Goal: Task Accomplishment & Management: Manage account settings

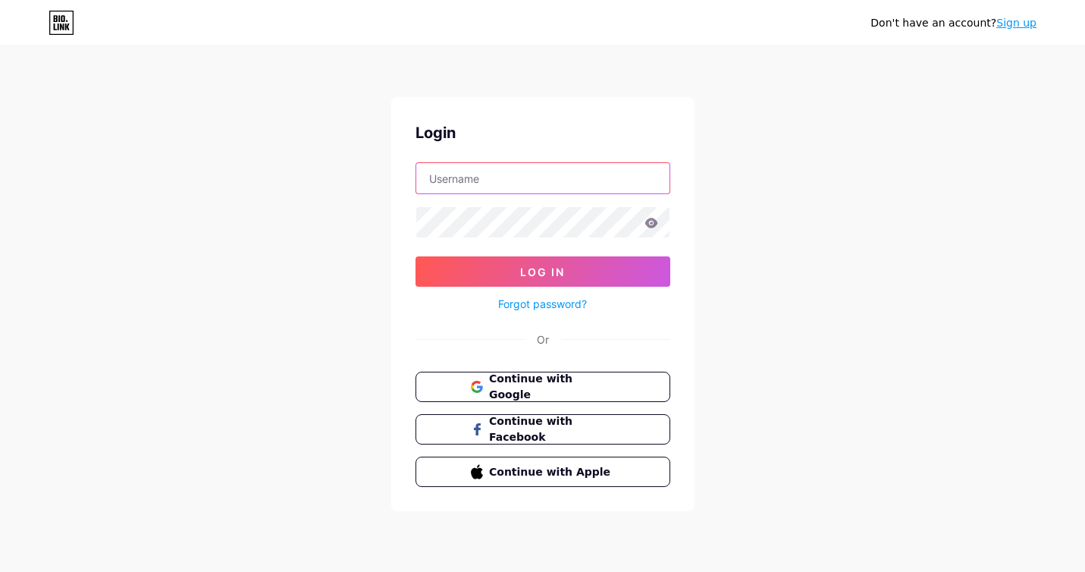
click at [483, 171] on input "text" at bounding box center [542, 178] width 253 height 30
type input "[EMAIL_ADDRESS][DOMAIN_NAME]"
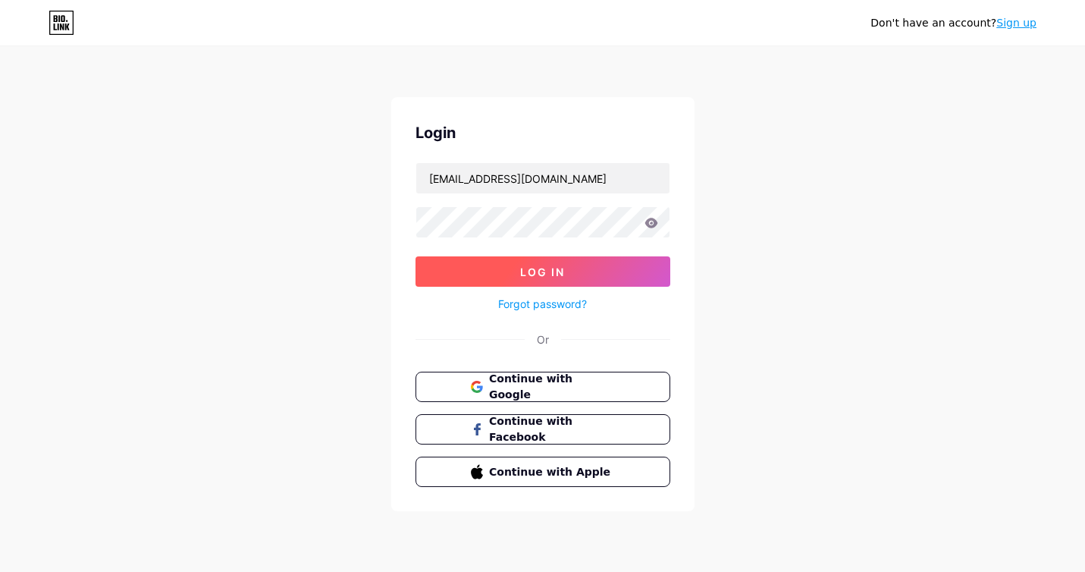
click at [554, 267] on span "Log In" at bounding box center [542, 271] width 45 height 13
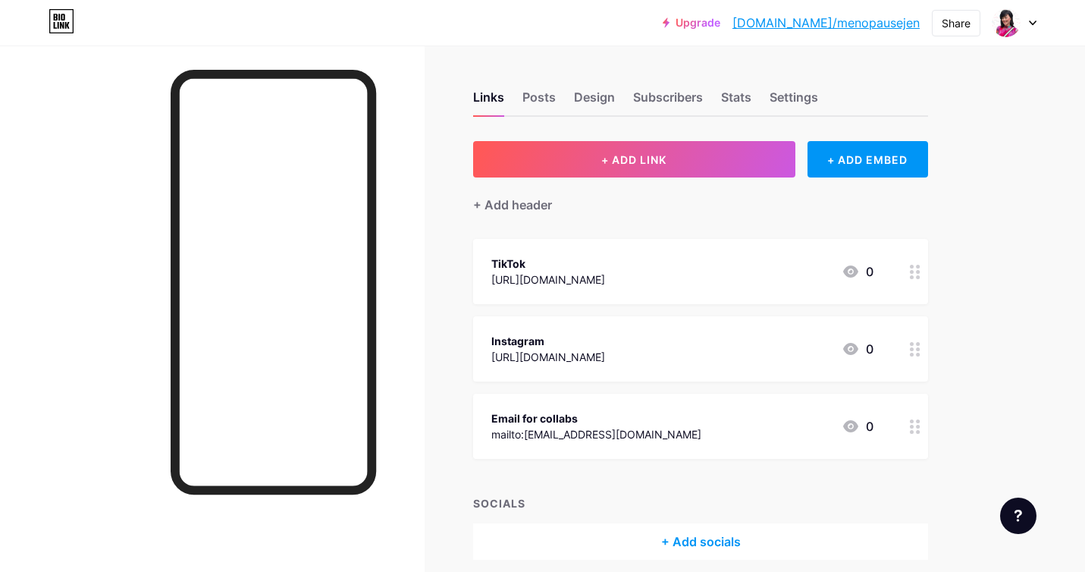
click at [1026, 28] on div at bounding box center [1015, 22] width 44 height 27
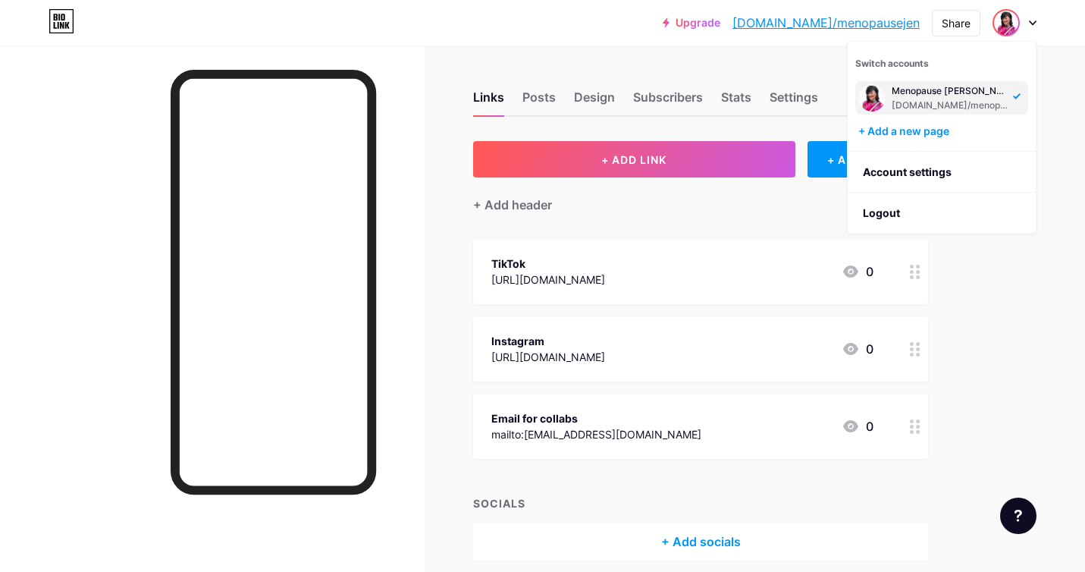
click at [843, 19] on link "[DOMAIN_NAME]/menopausejen" at bounding box center [826, 23] width 187 height 18
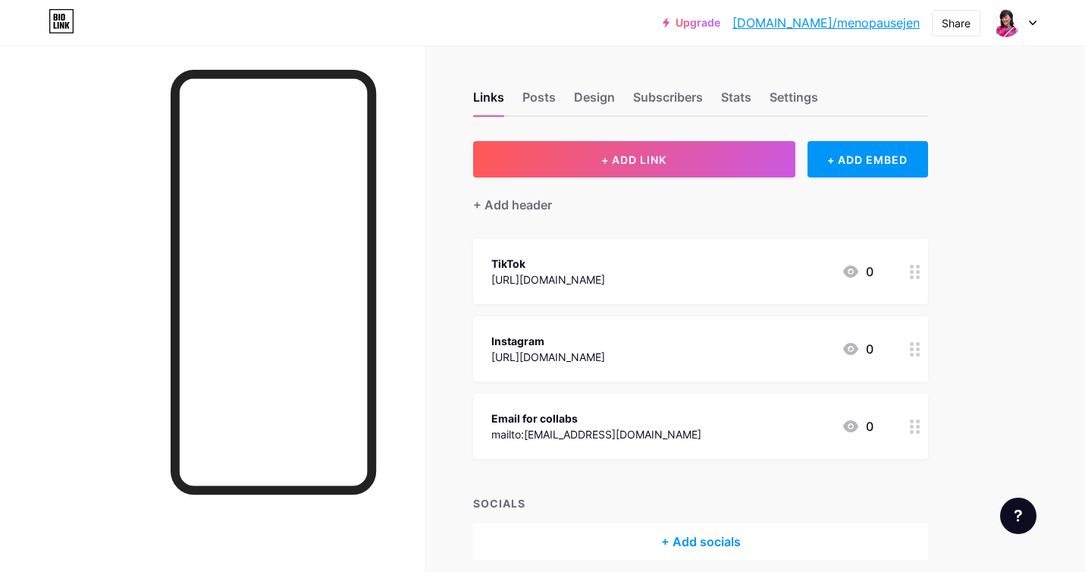
click at [1022, 24] on div at bounding box center [1015, 22] width 44 height 27
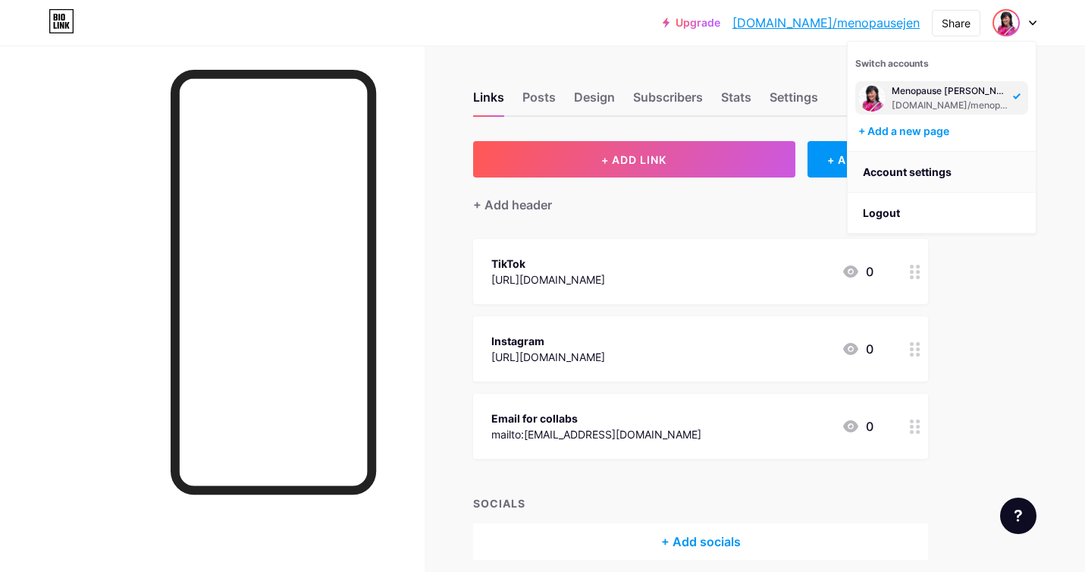
click at [895, 168] on link "Account settings" at bounding box center [942, 172] width 188 height 41
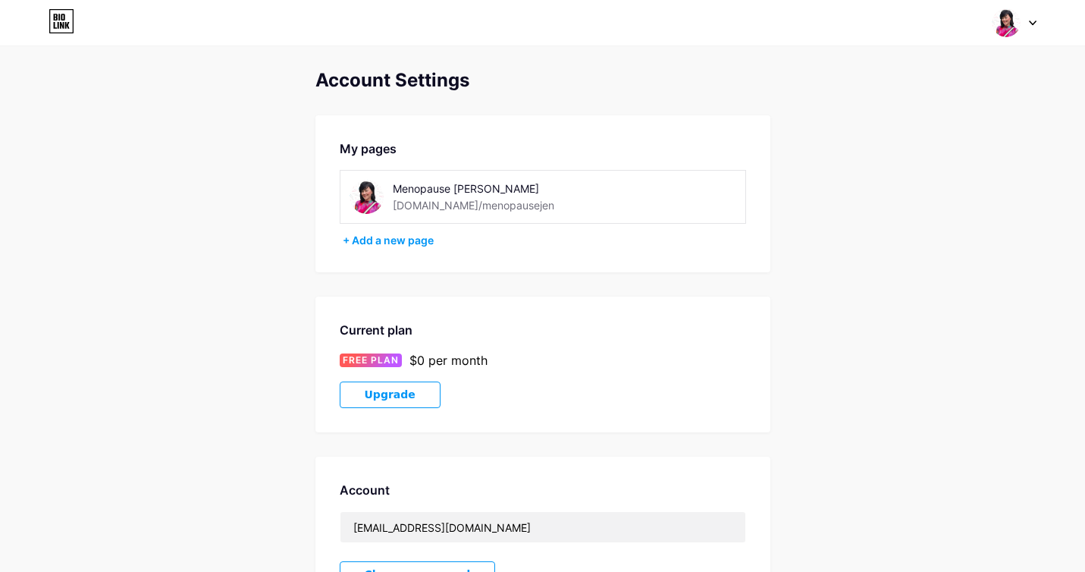
click at [1022, 18] on div at bounding box center [1015, 22] width 44 height 27
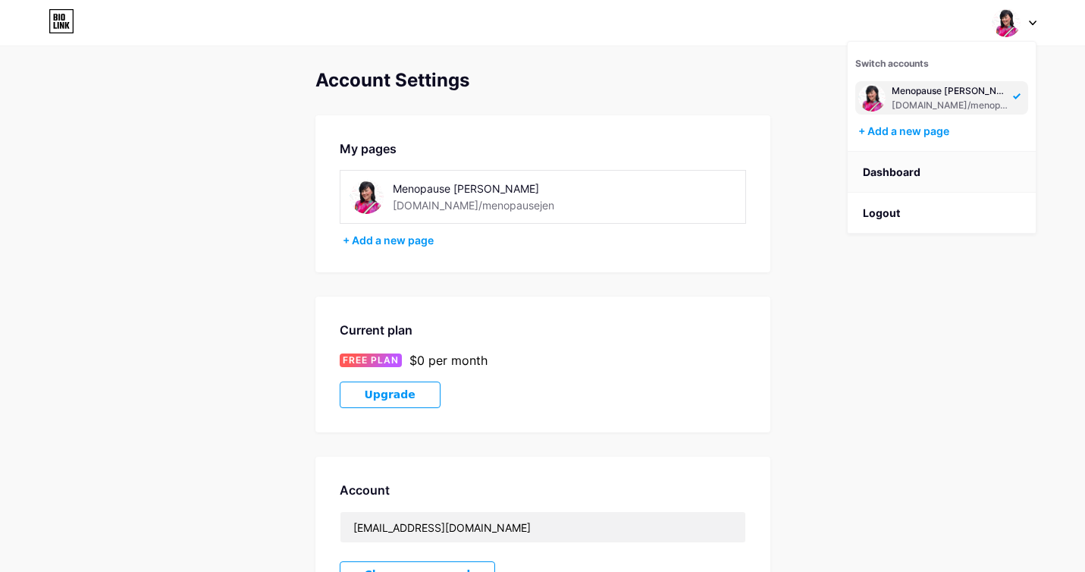
click at [889, 176] on link "Dashboard" at bounding box center [942, 172] width 188 height 41
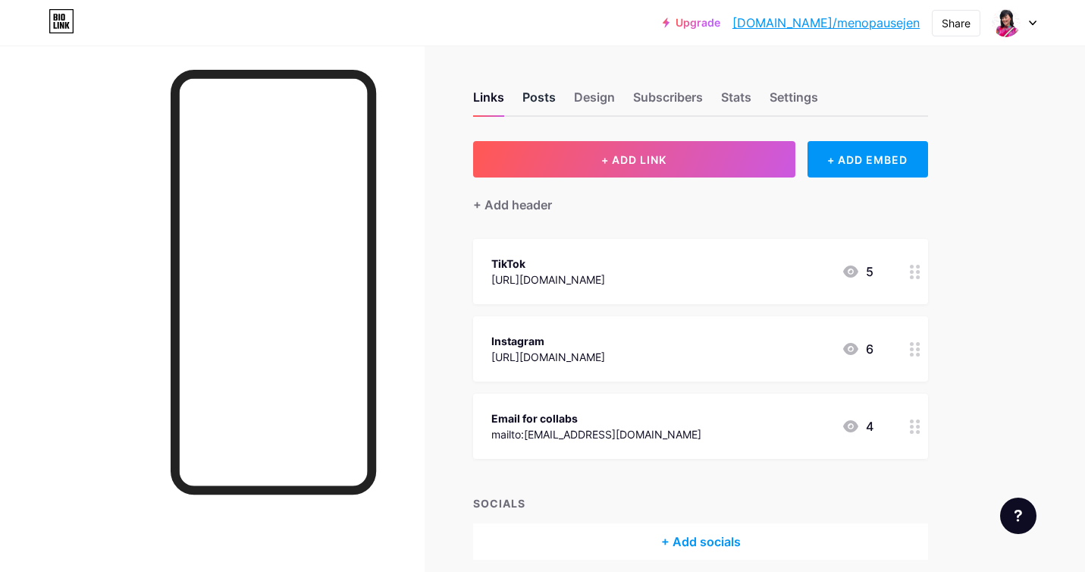
click at [547, 96] on div "Posts" at bounding box center [539, 101] width 33 height 27
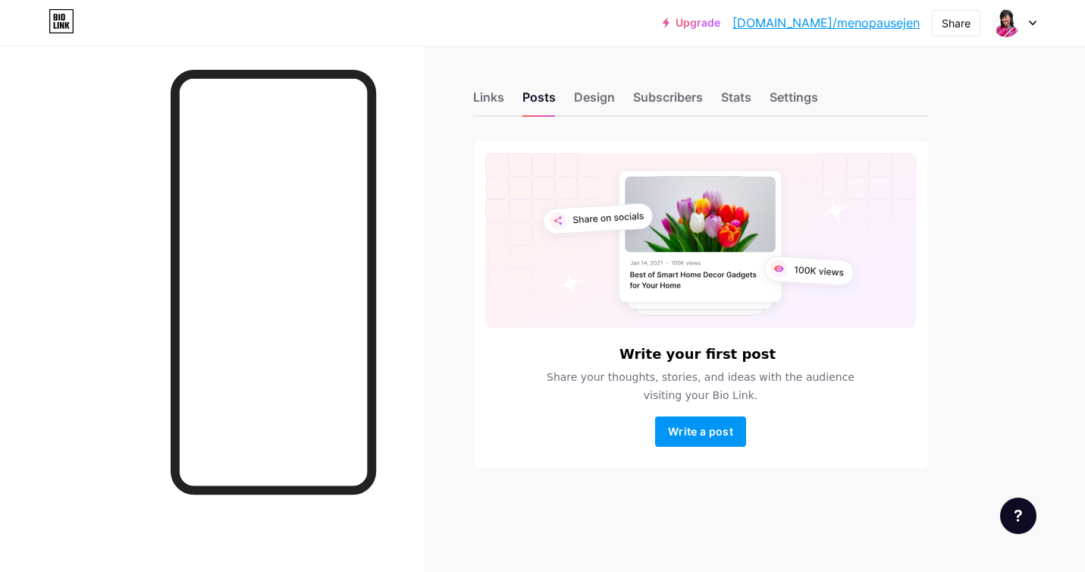
click at [569, 91] on div "Links Posts Design Subscribers Stats Settings" at bounding box center [700, 90] width 455 height 53
click at [583, 93] on div "Design" at bounding box center [594, 101] width 41 height 27
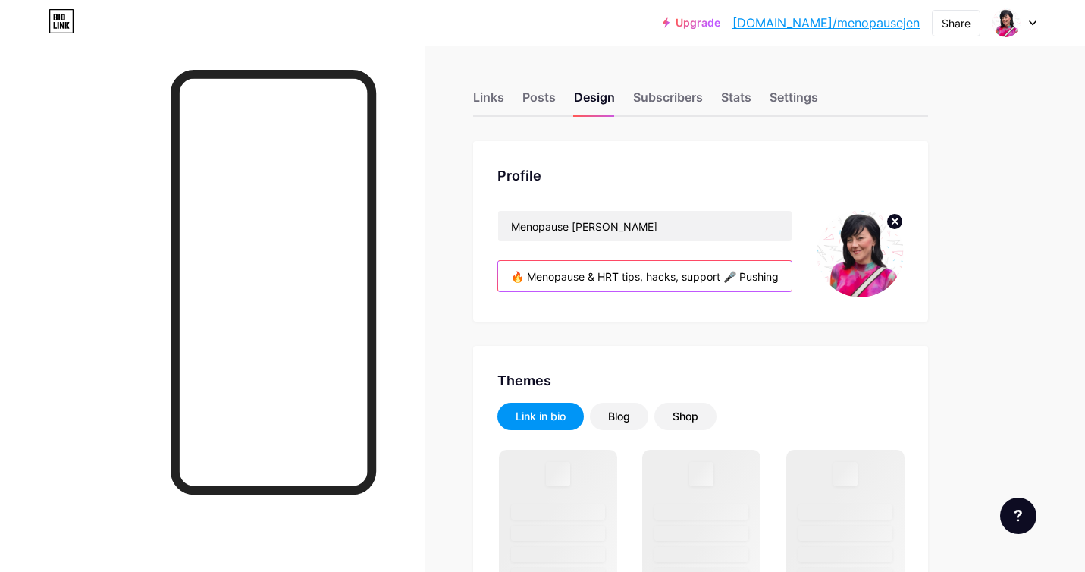
click at [601, 275] on input "🔥 Menopause & HRT tips, hacks, support 🎤 Pushing 4 proper care 💃 52 & fired-up" at bounding box center [645, 276] width 294 height 30
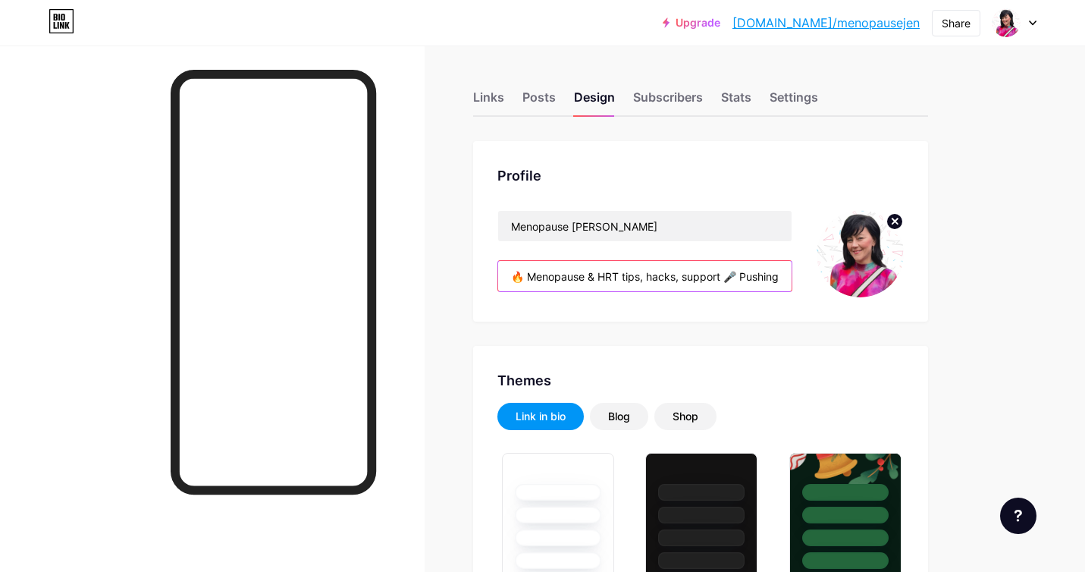
click at [527, 275] on input "🔥 Menopause & HRT tips, hacks, support 🎤 Pushing 4 proper care 💃 52 & fired-up" at bounding box center [645, 276] width 294 height 30
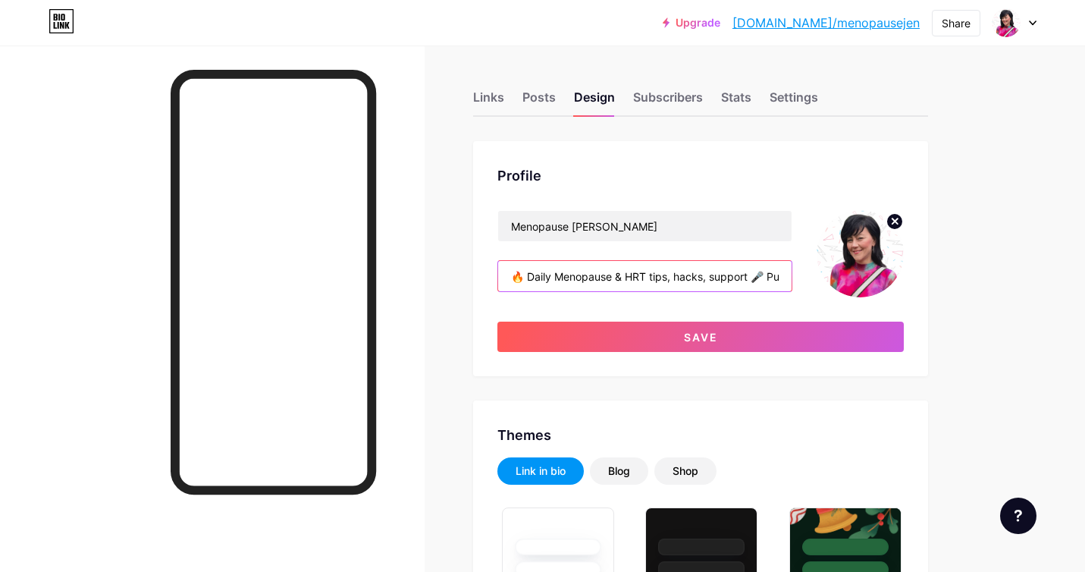
click at [731, 276] on input "🔥 Daily Menopause & HRT tips, hacks, support 🎤 Pushing 4 proper care 💃 52 & fir…" at bounding box center [645, 276] width 294 height 30
click at [696, 276] on input "🔥 Daily Menopause & HRT tips, hacks, support 🎤 Pushing 4 proper care 💃 52 & fir…" at bounding box center [645, 276] width 294 height 30
click at [764, 275] on input "🔥 Daily Menopause & HRT tips, hacks, support 🎤 Pushing 4 proper care at work 💃 …" at bounding box center [645, 276] width 294 height 30
click at [574, 276] on input "🔥 Daily Menopause & HRT tips, hacks, support 🎤 Pushing 4 proper care at work 💃 …" at bounding box center [645, 276] width 294 height 30
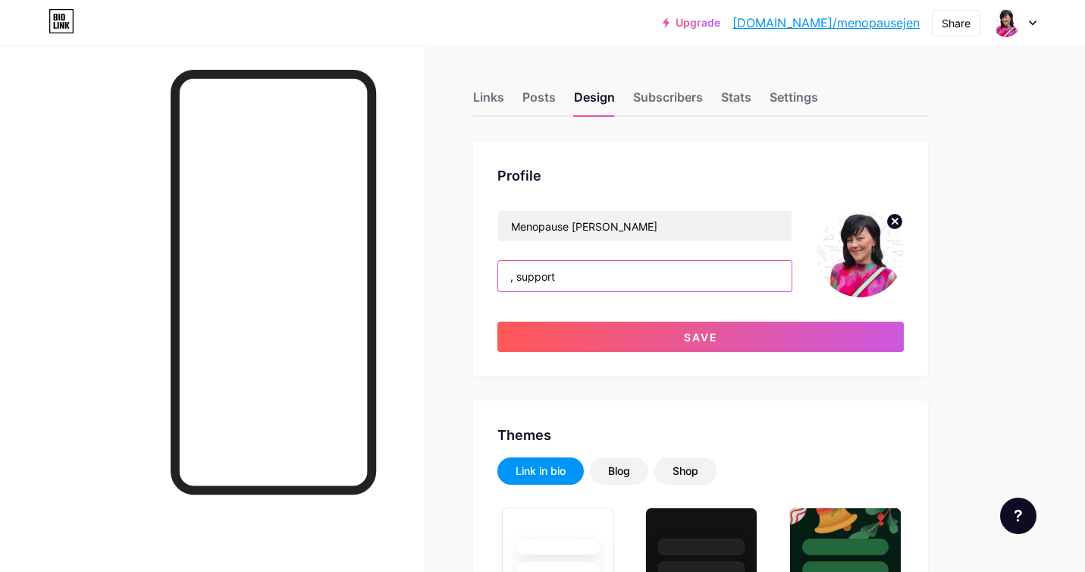
scroll to position [0, 196]
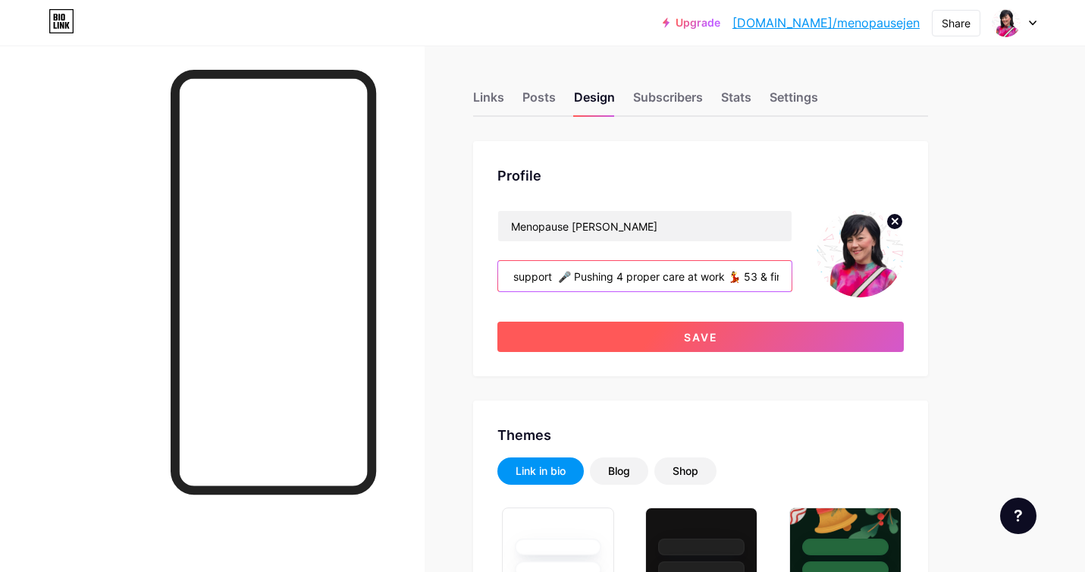
type input "🔥 Daily Menopause & HRT tips, hacks, support 🎤 Pushing 4 proper care at work 💃 …"
click at [702, 337] on span "Save" at bounding box center [701, 337] width 34 height 13
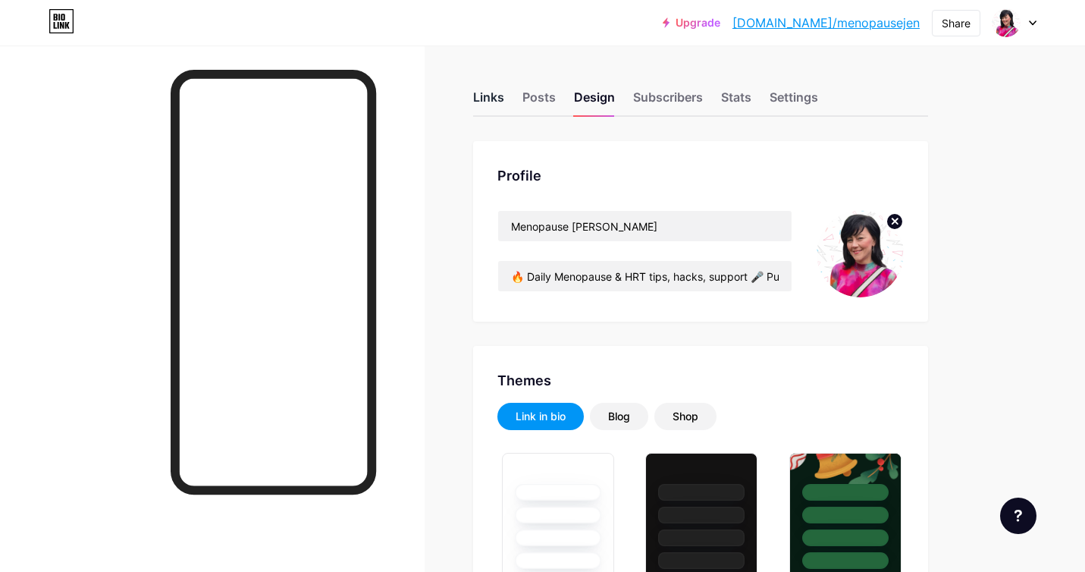
click at [483, 95] on div "Links" at bounding box center [488, 101] width 31 height 27
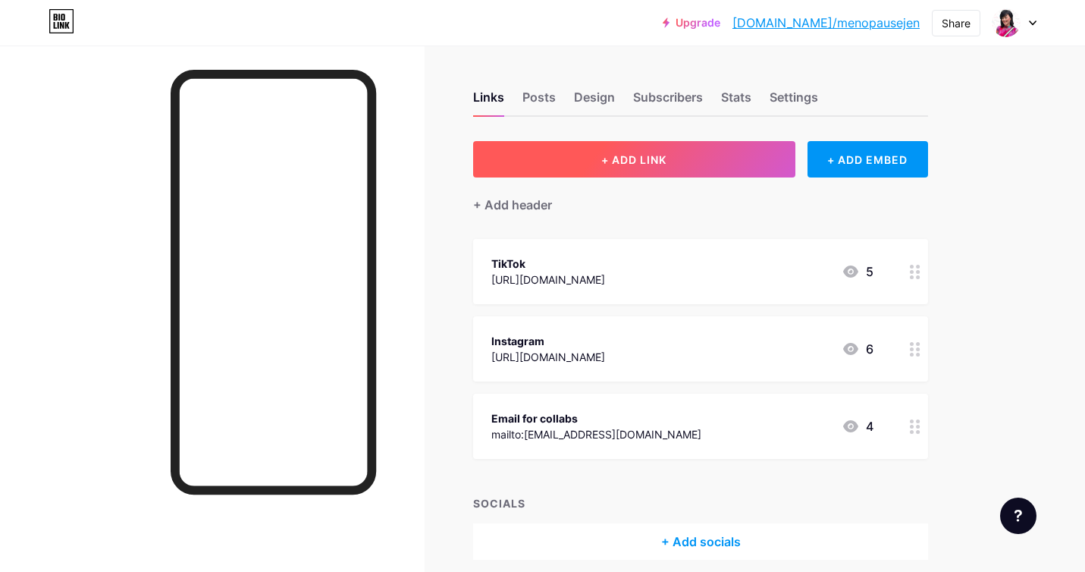
click at [634, 156] on span "+ ADD LINK" at bounding box center [634, 159] width 65 height 13
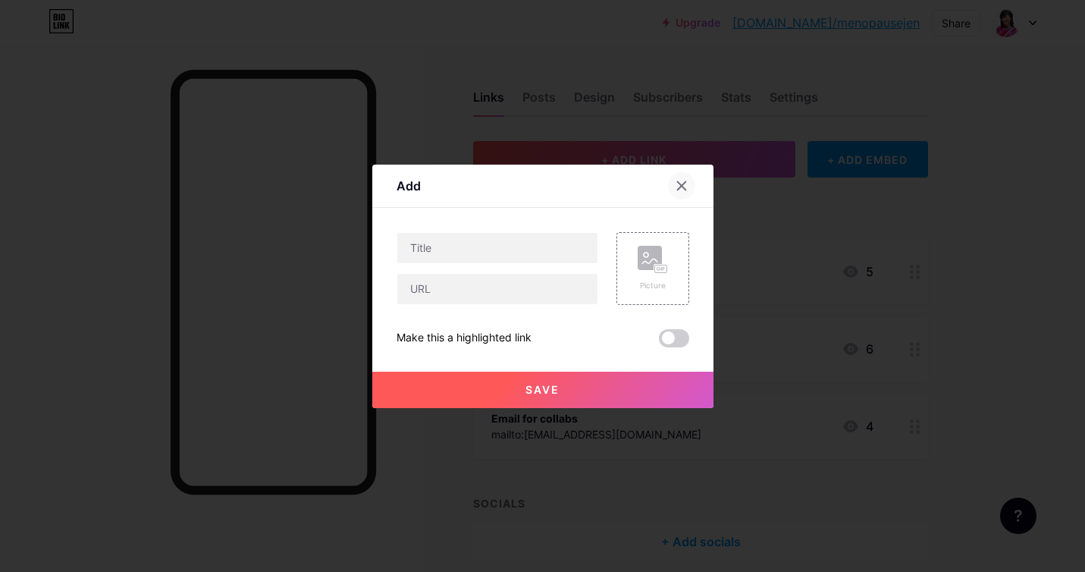
click at [670, 183] on div at bounding box center [681, 185] width 27 height 27
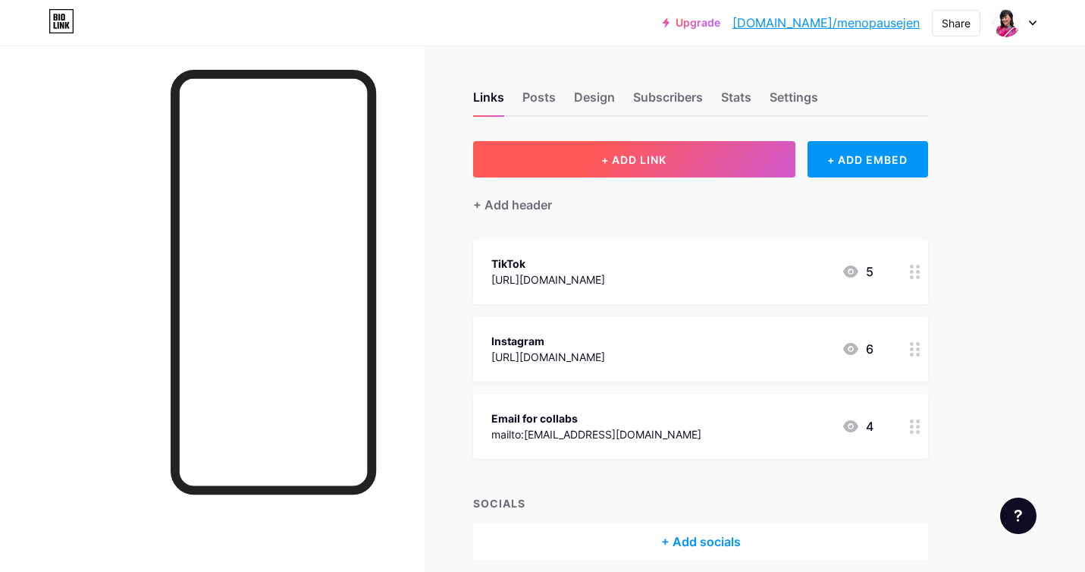
click at [578, 160] on button "+ ADD LINK" at bounding box center [634, 159] width 322 height 36
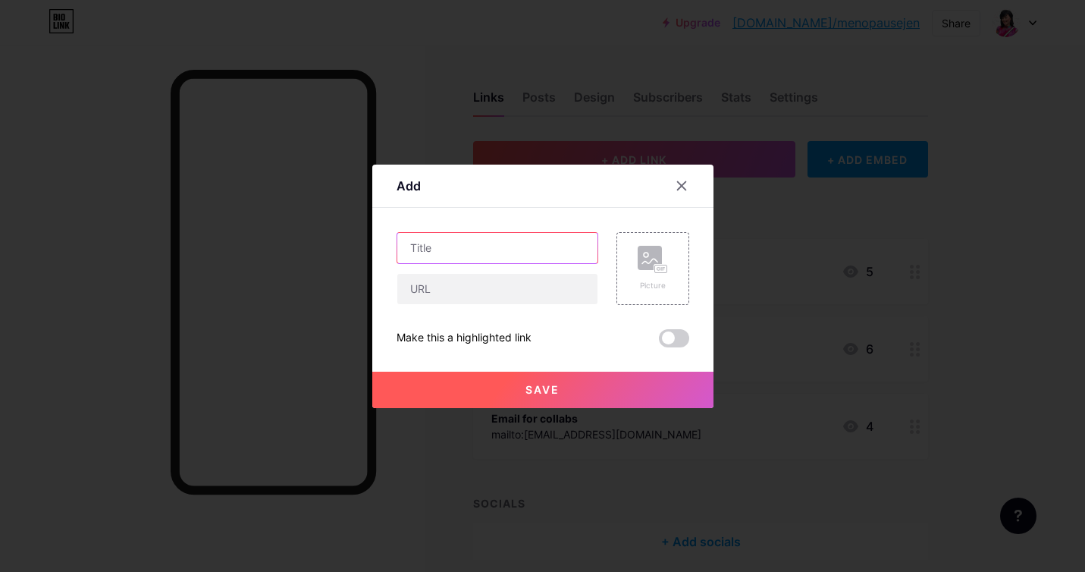
click at [438, 247] on input "text" at bounding box center [497, 248] width 200 height 30
type input "Youtube"
click at [453, 291] on input "text" at bounding box center [497, 289] width 200 height 30
paste input "[URL][DOMAIN_NAME]"
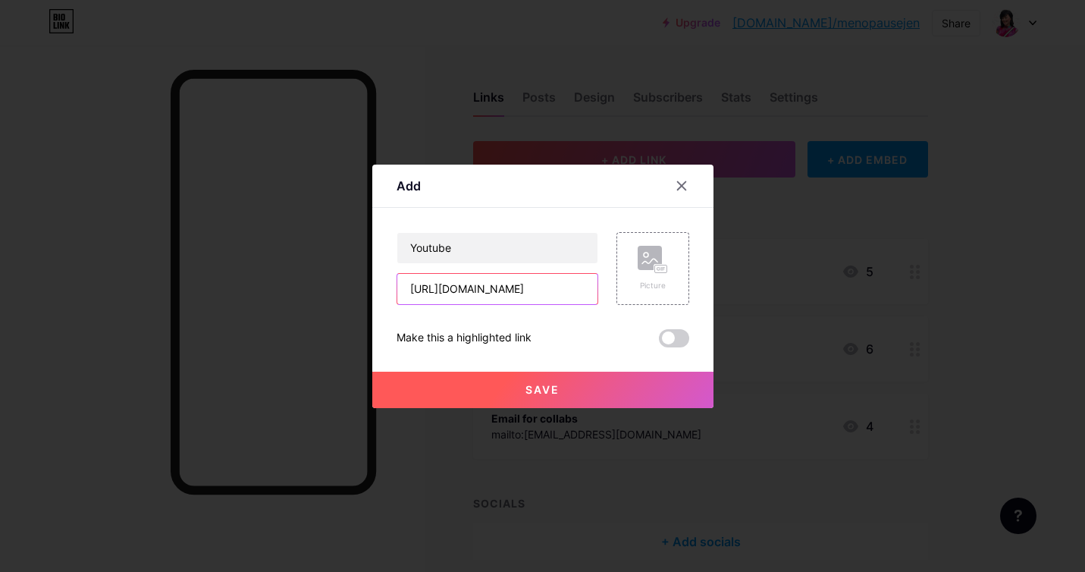
type input "[URL][DOMAIN_NAME]"
click at [576, 390] on button "Save" at bounding box center [542, 390] width 341 height 36
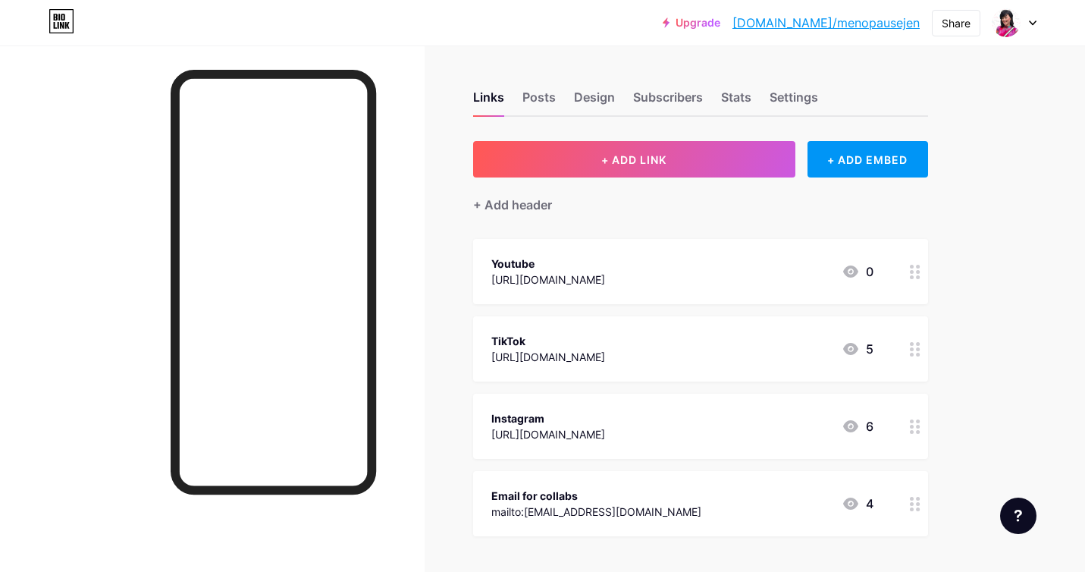
click at [806, 268] on div "Youtube [URL][DOMAIN_NAME] 0" at bounding box center [683, 271] width 382 height 35
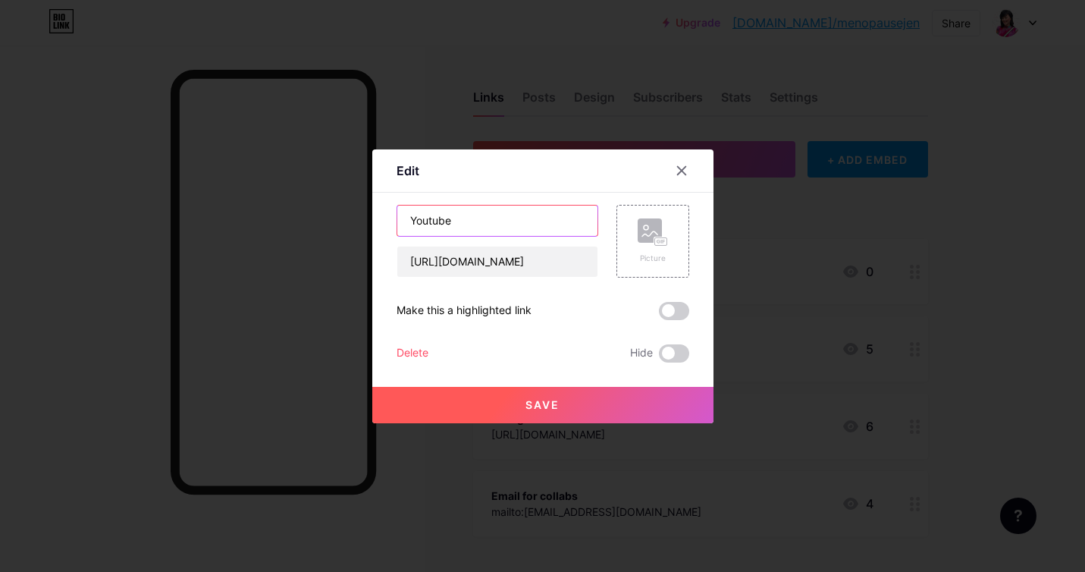
click at [432, 222] on input "Youtube" at bounding box center [497, 221] width 200 height 30
type input "YouTube"
click at [536, 404] on span "Save" at bounding box center [543, 404] width 34 height 13
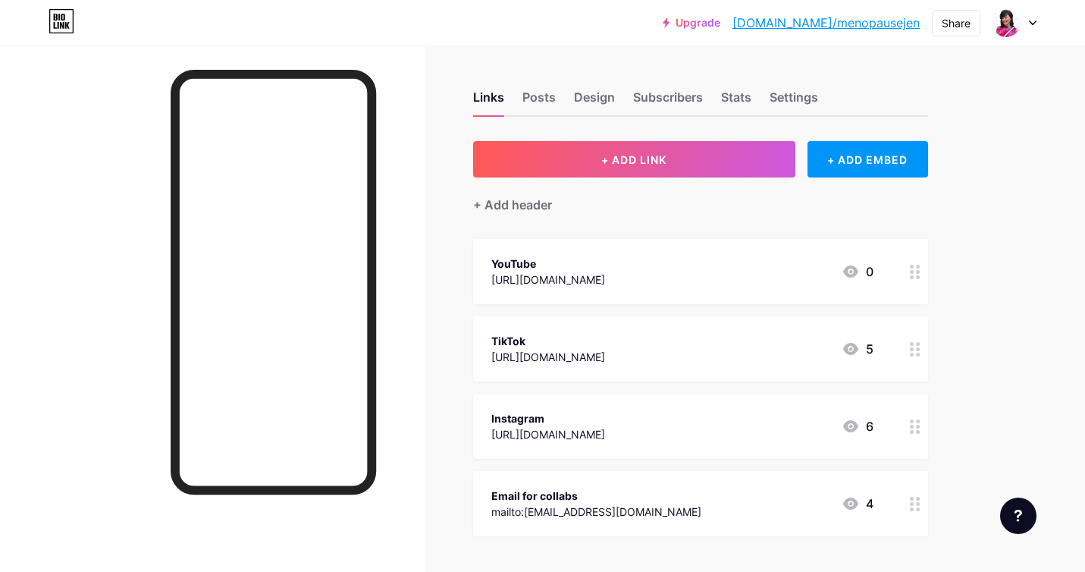
click at [605, 267] on div "YouTube" at bounding box center [549, 264] width 114 height 16
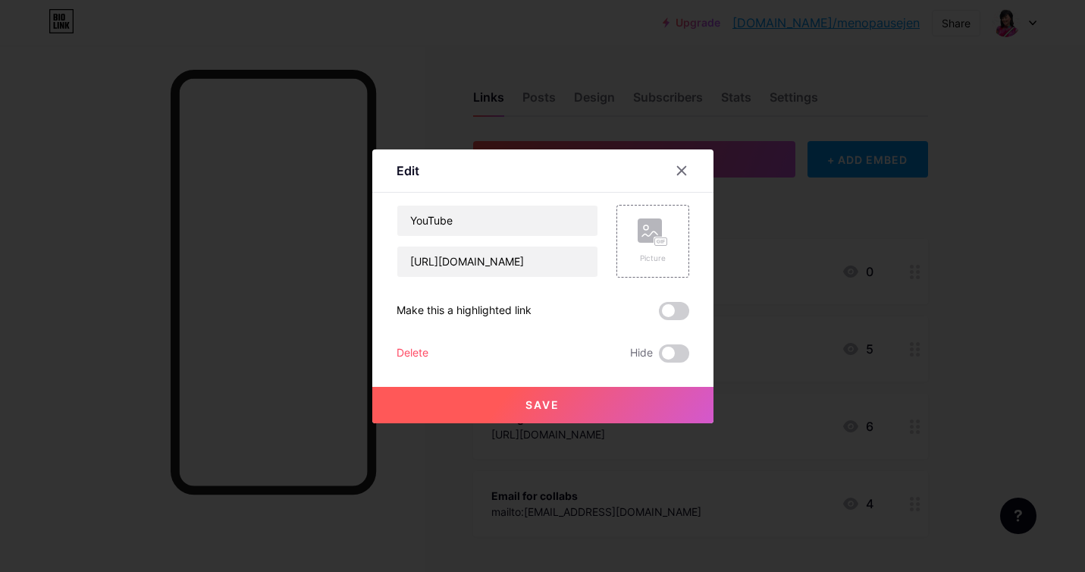
click at [964, 242] on div at bounding box center [542, 286] width 1085 height 572
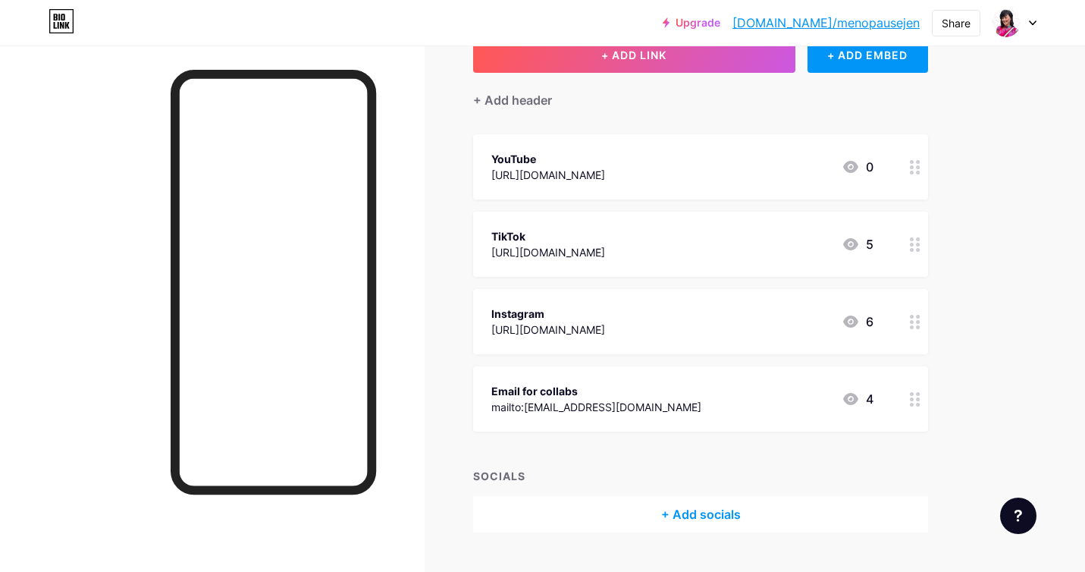
scroll to position [105, 0]
drag, startPoint x: 561, startPoint y: 240, endPoint x: 558, endPoint y: 166, distance: 74.4
click at [558, 166] on span "YouTube [URL][DOMAIN_NAME] 0 TikTok [URL][DOMAIN_NAME] 5 Instagram [URL][DOMAIN…" at bounding box center [700, 281] width 455 height 297
click at [977, 249] on div "Links Posts Design Subscribers Stats Settings + ADD LINK + ADD EMBED + Add head…" at bounding box center [496, 273] width 992 height 667
click at [989, 149] on div "Links Posts Design Subscribers Stats Settings + ADD LINK + ADD EMBED + Add head…" at bounding box center [496, 273] width 992 height 667
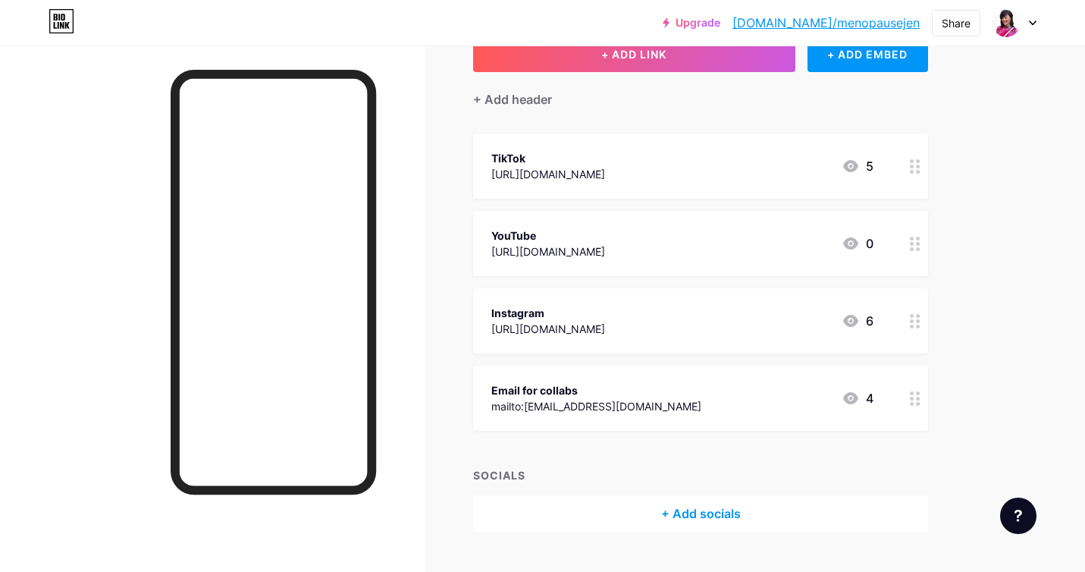
click at [762, 163] on div "TikTok [URL][DOMAIN_NAME] 5" at bounding box center [683, 166] width 382 height 35
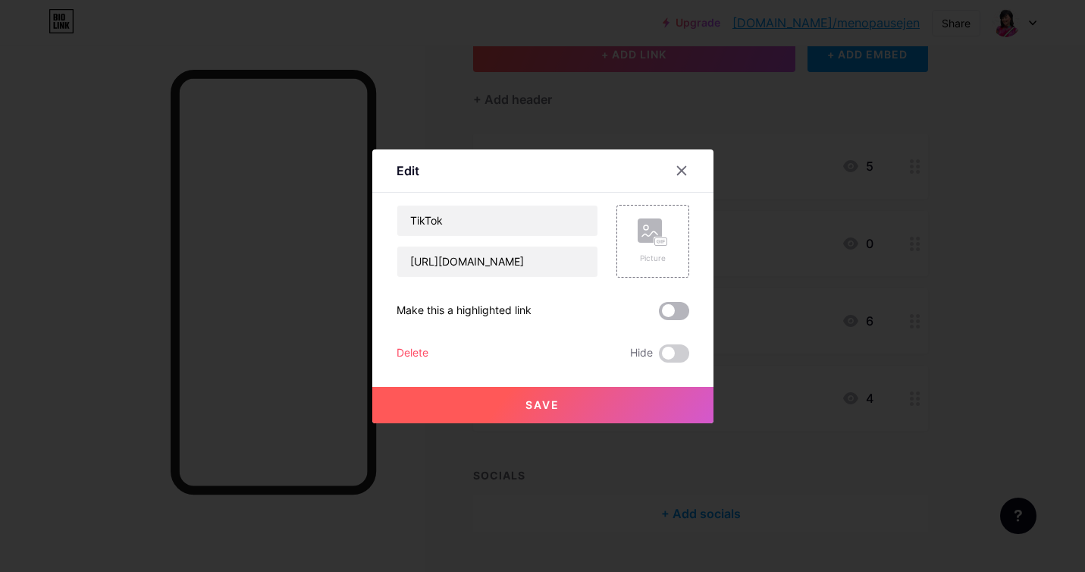
click at [670, 312] on span at bounding box center [674, 311] width 30 height 18
click at [659, 315] on input "checkbox" at bounding box center [659, 315] width 0 height 0
click at [561, 401] on button "Save" at bounding box center [542, 405] width 341 height 36
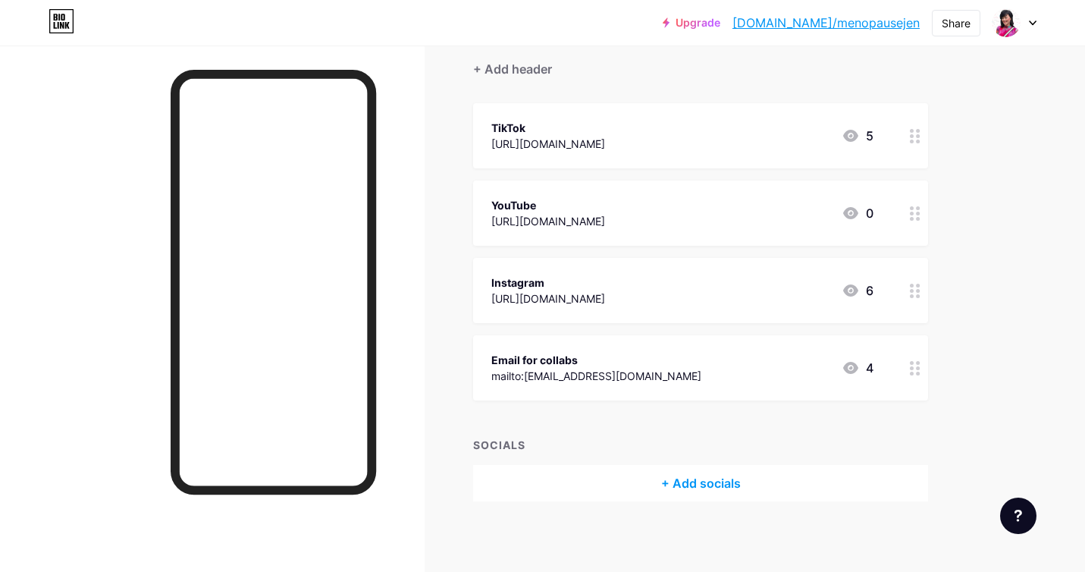
scroll to position [140, 0]
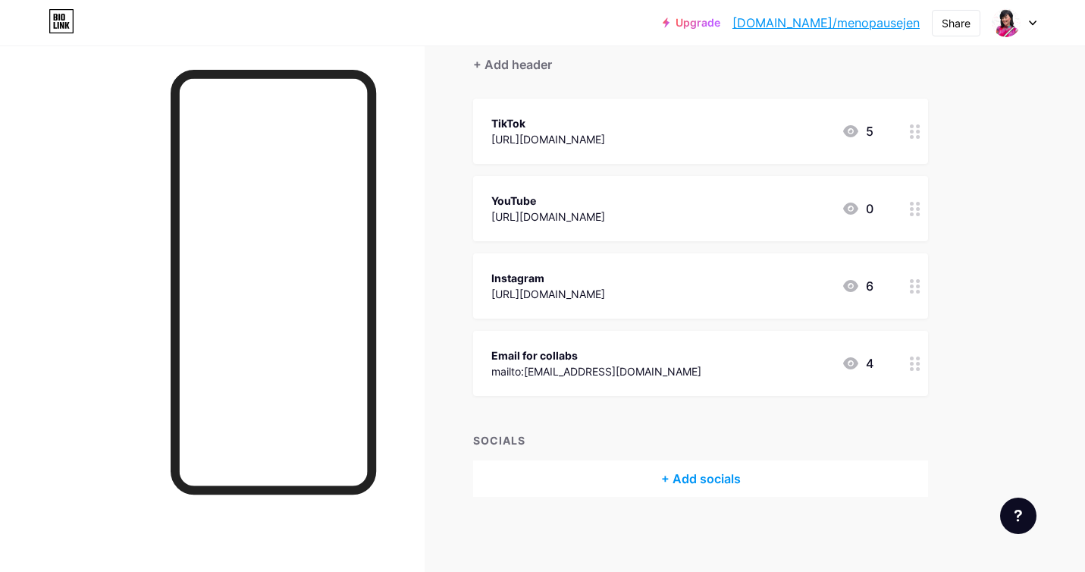
click at [689, 478] on div "+ Add socials" at bounding box center [700, 478] width 455 height 36
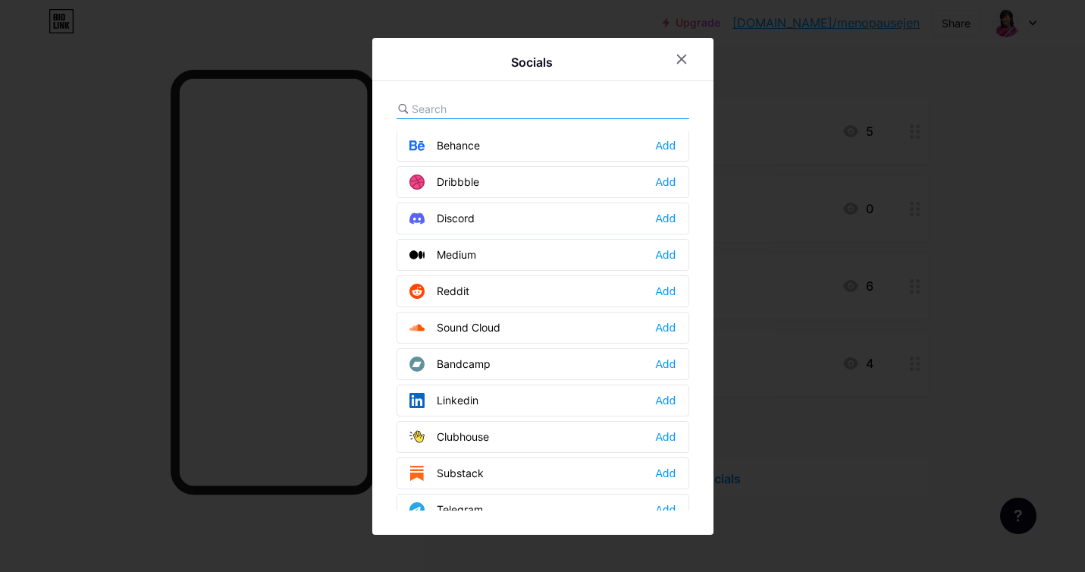
scroll to position [0, 0]
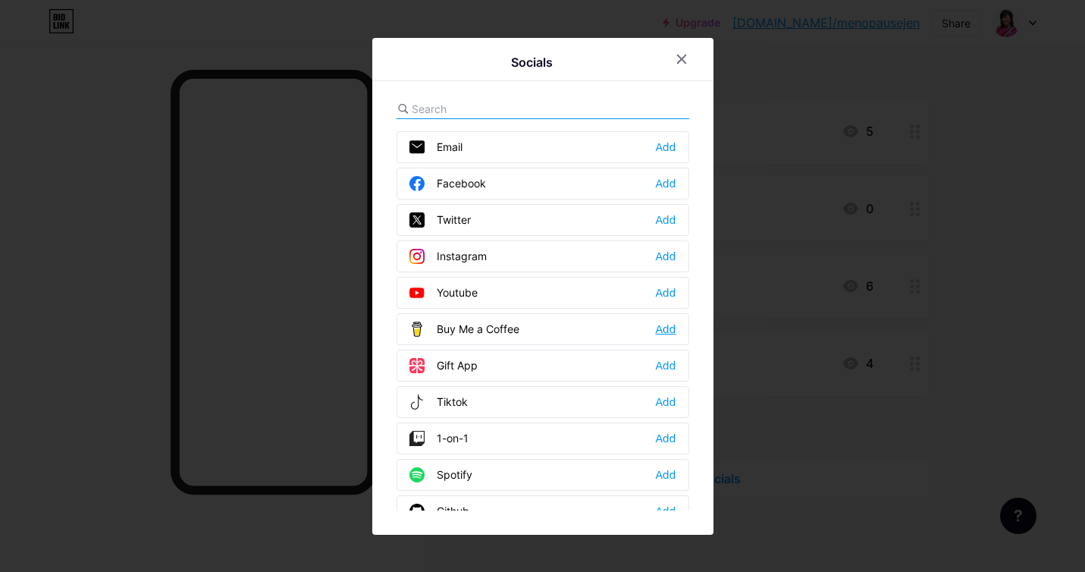
click at [665, 325] on div "Add" at bounding box center [665, 329] width 20 height 15
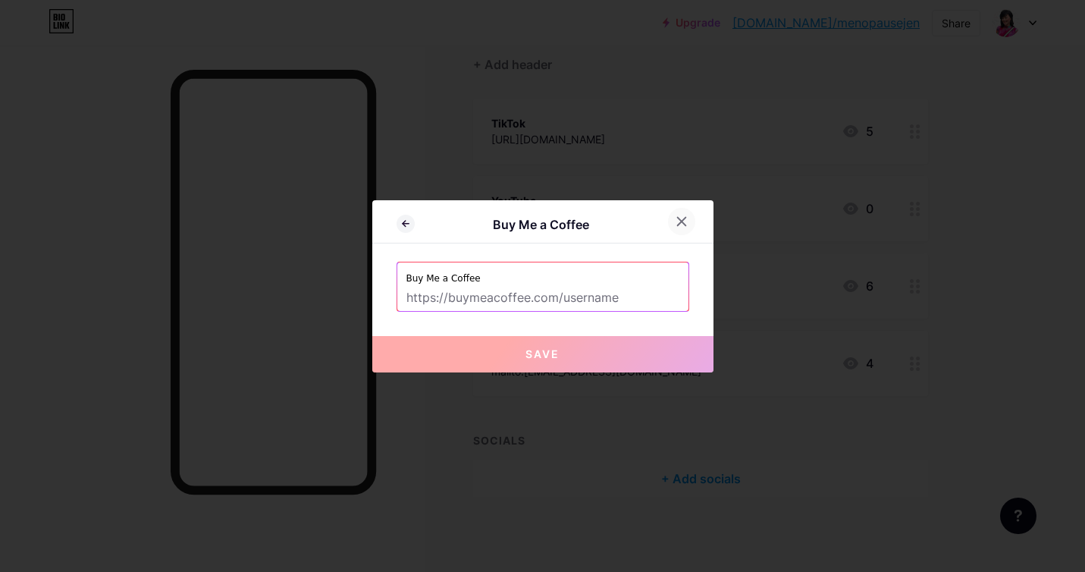
click at [679, 222] on icon at bounding box center [682, 221] width 12 height 12
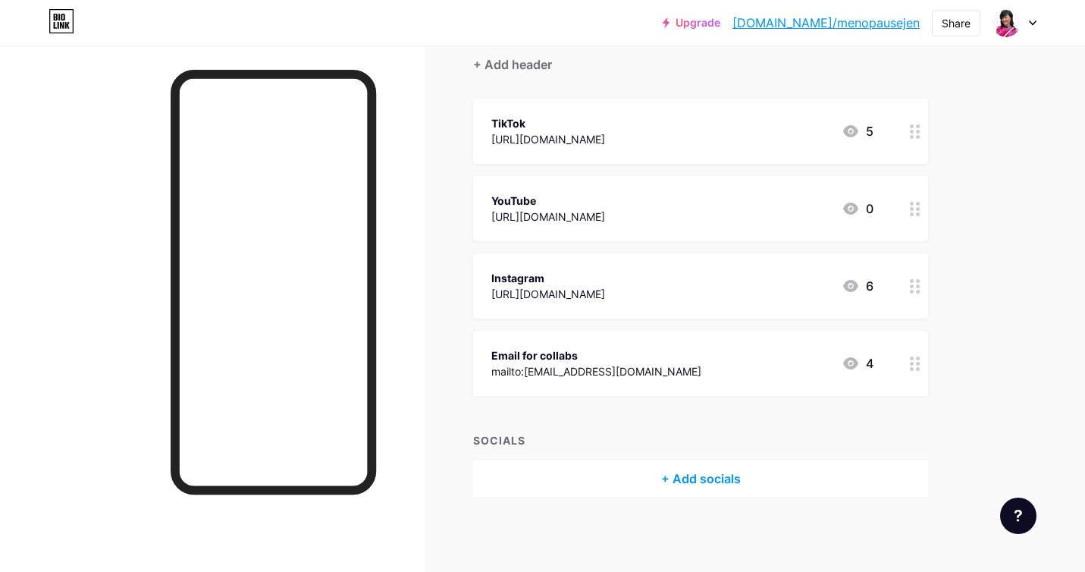
click at [852, 23] on link "[DOMAIN_NAME]/menopausejen" at bounding box center [826, 23] width 187 height 18
